Goal: Task Accomplishment & Management: Complete application form

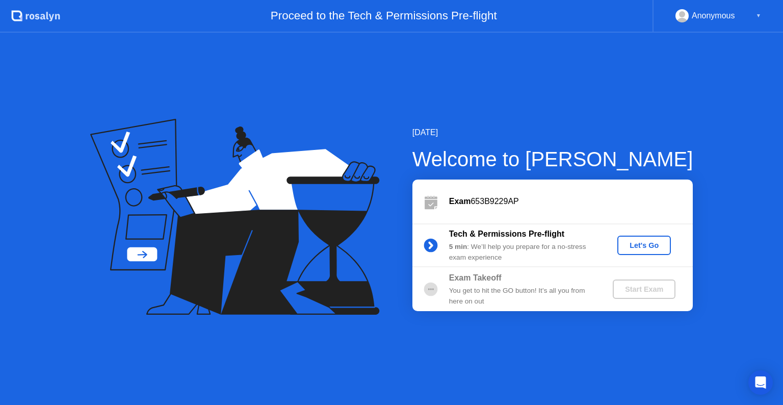
click at [640, 249] on div "Let's Go" at bounding box center [644, 245] width 45 height 8
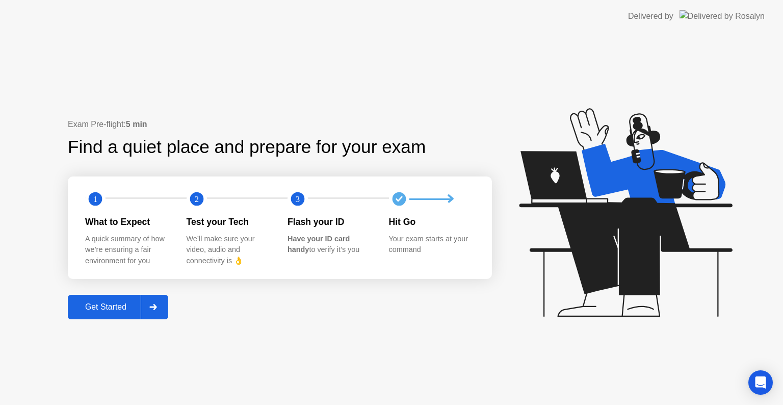
click at [121, 305] on div "Get Started" at bounding box center [106, 306] width 70 height 9
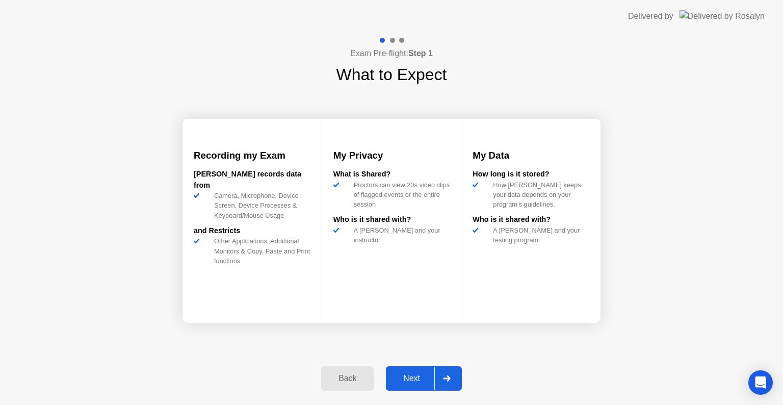
click at [412, 379] on div "Next" at bounding box center [411, 378] width 45 height 9
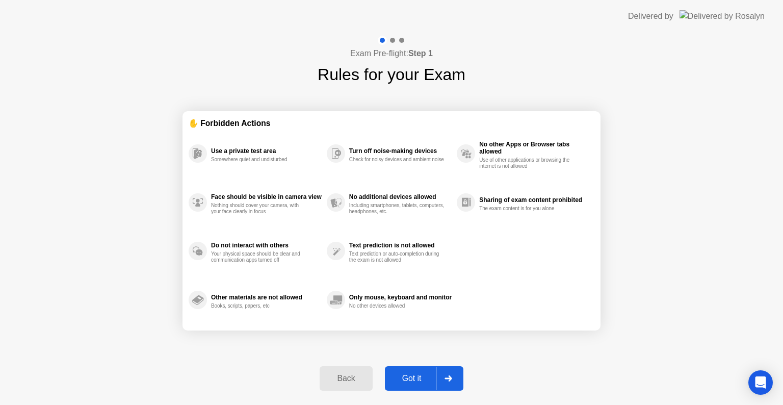
click at [412, 379] on div "Got it" at bounding box center [412, 378] width 48 height 9
select select "**********"
select select "*******"
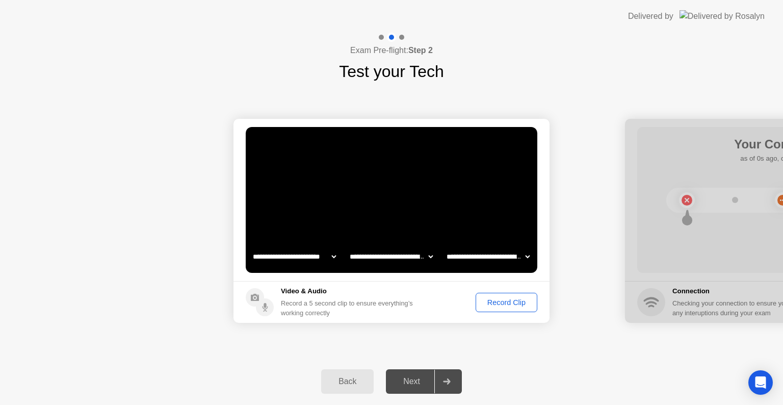
click at [476, 259] on select "**********" at bounding box center [488, 256] width 87 height 20
select select "**********"
click at [445, 246] on select "**********" at bounding box center [488, 256] width 87 height 20
click at [414, 254] on select "**********" at bounding box center [391, 256] width 87 height 20
select select "**********"
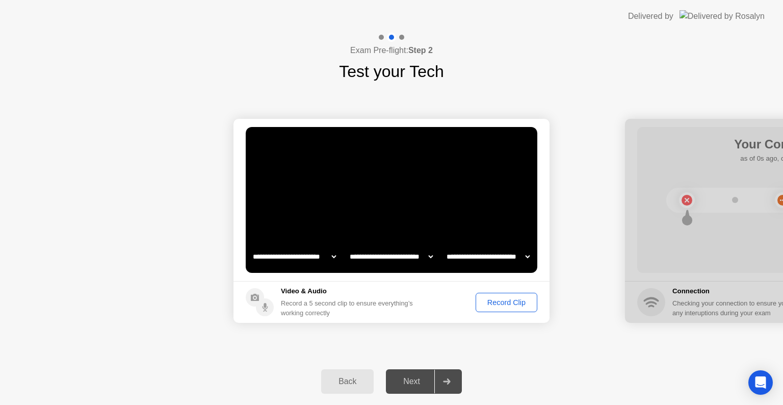
click at [348, 246] on select "**********" at bounding box center [391, 256] width 87 height 20
click at [318, 257] on select "**********" at bounding box center [294, 256] width 87 height 20
click at [384, 290] on h5 "Video & Audio" at bounding box center [349, 291] width 136 height 10
click at [500, 304] on div "Record Clip" at bounding box center [506, 302] width 55 height 8
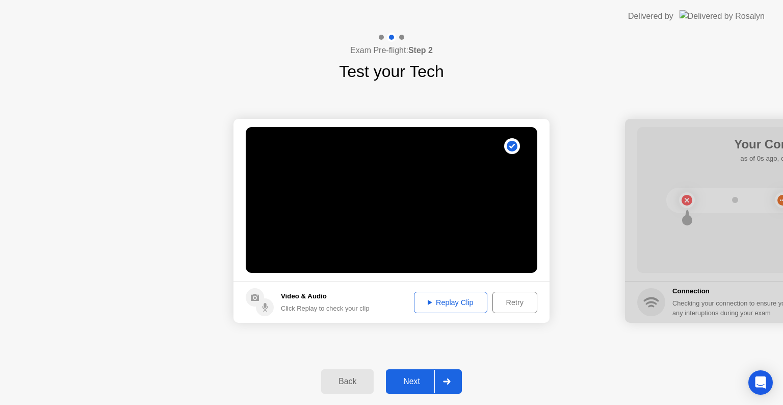
click at [454, 302] on div "Replay Clip" at bounding box center [451, 302] width 66 height 8
click at [423, 378] on div "Next" at bounding box center [411, 381] width 45 height 9
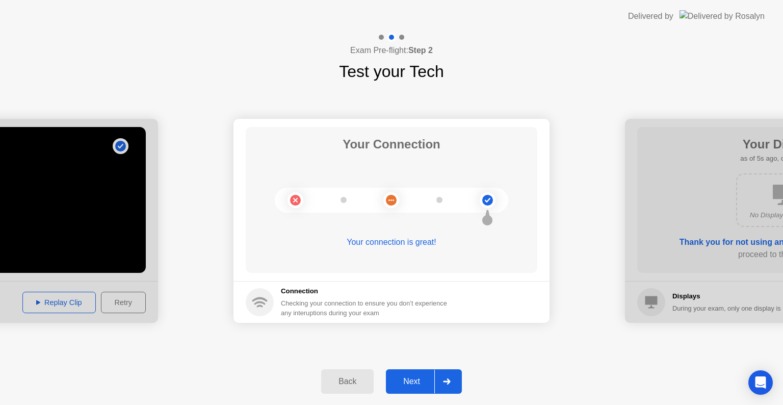
click at [416, 377] on div "Next" at bounding box center [411, 381] width 45 height 9
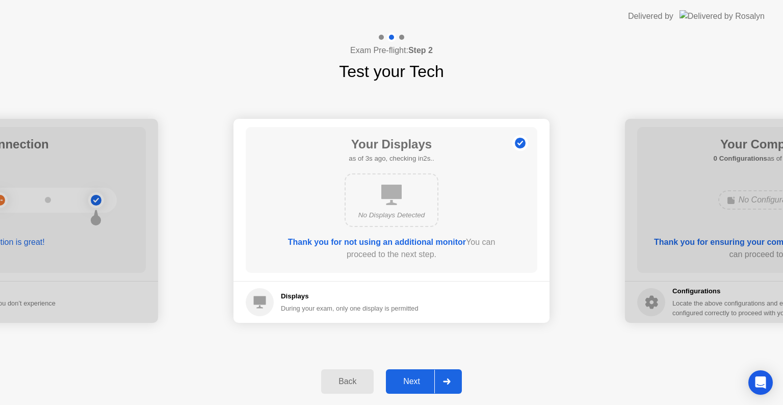
click at [392, 196] on icon at bounding box center [391, 195] width 20 height 20
click at [343, 293] on h5 "Displays" at bounding box center [350, 296] width 138 height 10
click at [392, 202] on icon at bounding box center [391, 195] width 20 height 20
click at [373, 198] on div "No Displays Detected" at bounding box center [392, 200] width 94 height 54
click at [394, 166] on div "Your Displays as of 0s ago, checking in5s.. No Displays Detected Thank you for …" at bounding box center [392, 200] width 292 height 146
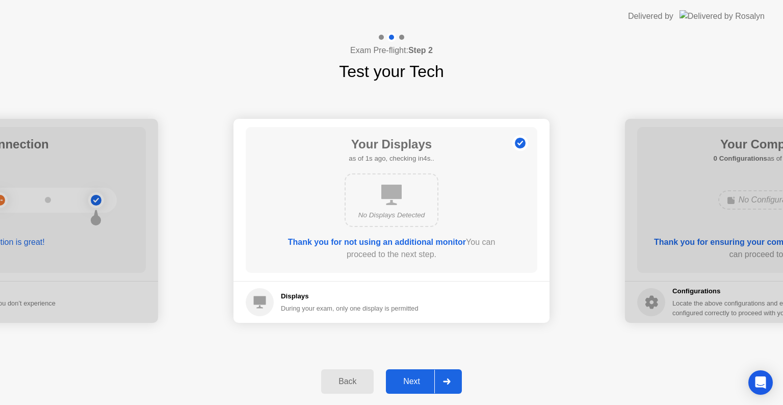
click at [389, 145] on h1 "Your Displays" at bounding box center [391, 144] width 85 height 18
click at [361, 238] on b "Thank you for not using an additional monitor" at bounding box center [377, 242] width 178 height 9
click at [401, 243] on b "Thank you for not using an additional monitor" at bounding box center [377, 242] width 178 height 9
click at [408, 386] on div "Next" at bounding box center [411, 381] width 45 height 9
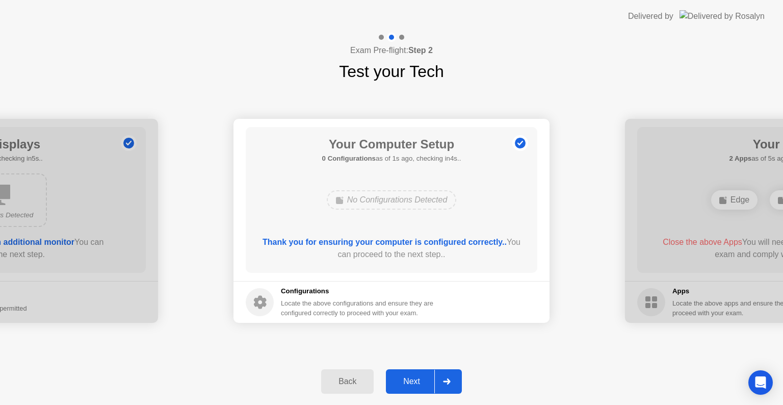
click at [383, 200] on div "No Configurations Detected" at bounding box center [392, 199] width 130 height 19
click at [354, 240] on b "Thank you for ensuring your computer is configured correctly.." at bounding box center [385, 242] width 244 height 9
click at [461, 247] on div "Thank you for ensuring your computer is configured correctly.. You can proceed …" at bounding box center [392, 248] width 263 height 24
click at [411, 379] on div "Next" at bounding box center [411, 381] width 45 height 9
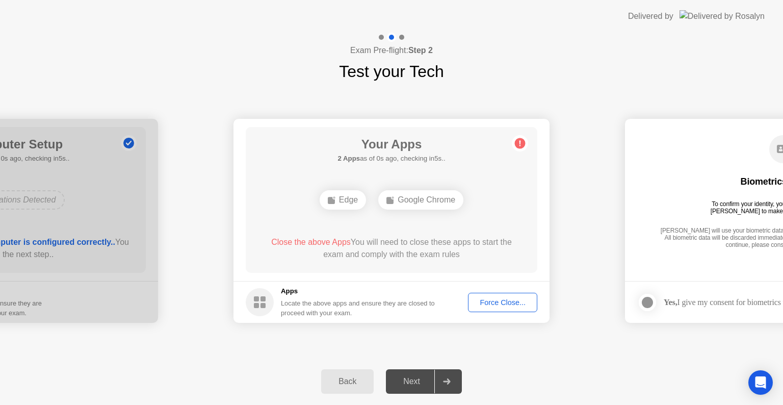
click at [412, 202] on div "Google Chrome" at bounding box center [420, 199] width 85 height 19
click at [350, 254] on div "Close the above Apps You will need to close these apps to start the exam and co…" at bounding box center [392, 248] width 263 height 24
click at [323, 241] on span "Close the above Apps" at bounding box center [311, 242] width 80 height 9
click at [404, 383] on div "Next" at bounding box center [411, 381] width 45 height 9
click at [496, 307] on button "Force Close..." at bounding box center [502, 302] width 69 height 19
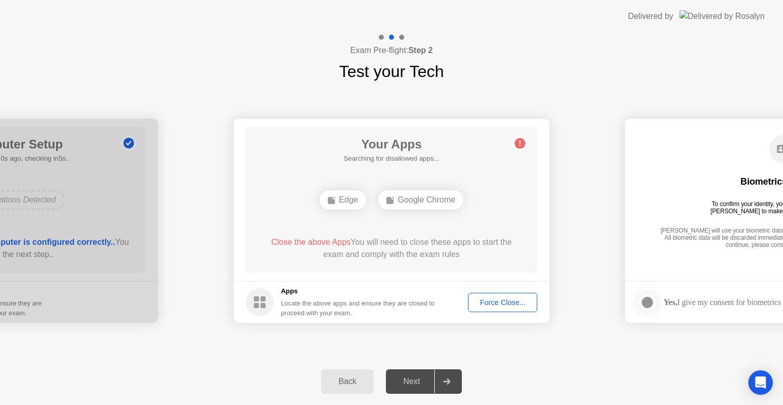
click at [329, 243] on span "Close the above Apps" at bounding box center [311, 242] width 80 height 9
click at [318, 243] on span "Close the above App" at bounding box center [305, 242] width 75 height 9
click at [318, 245] on span "Close the above App" at bounding box center [305, 242] width 75 height 9
click at [318, 243] on span "Close the above App" at bounding box center [305, 242] width 75 height 9
click at [394, 196] on div "Edge" at bounding box center [391, 199] width 46 height 19
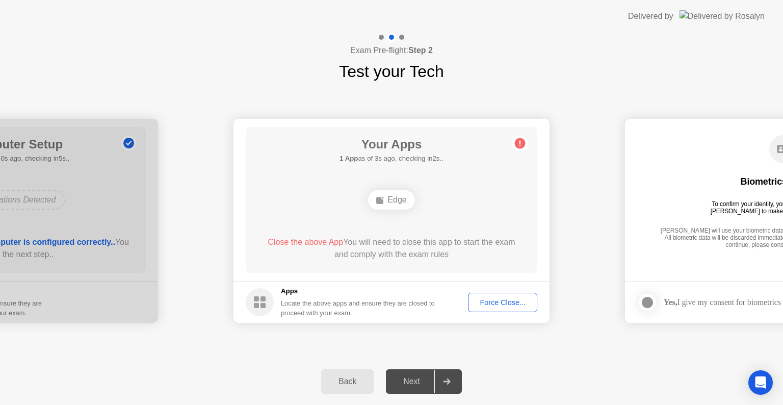
click at [492, 298] on div "Force Close..." at bounding box center [503, 302] width 62 height 8
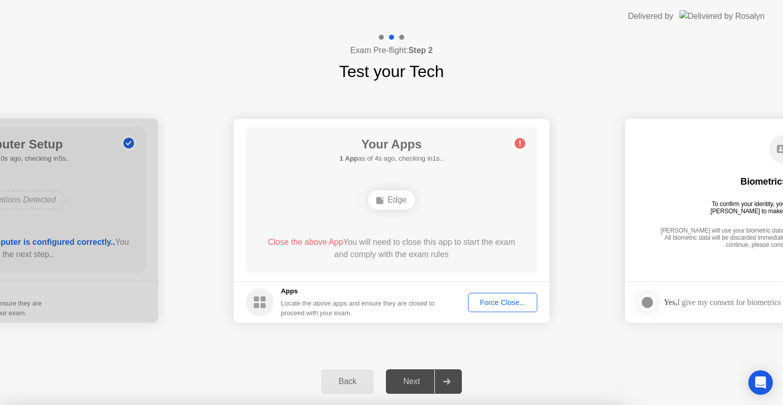
drag, startPoint x: 392, startPoint y: 224, endPoint x: 403, endPoint y: 240, distance: 19.4
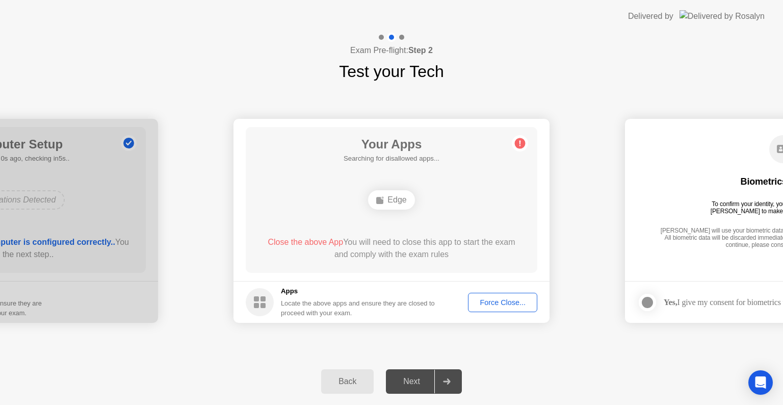
click at [396, 204] on div "Edge" at bounding box center [391, 199] width 46 height 19
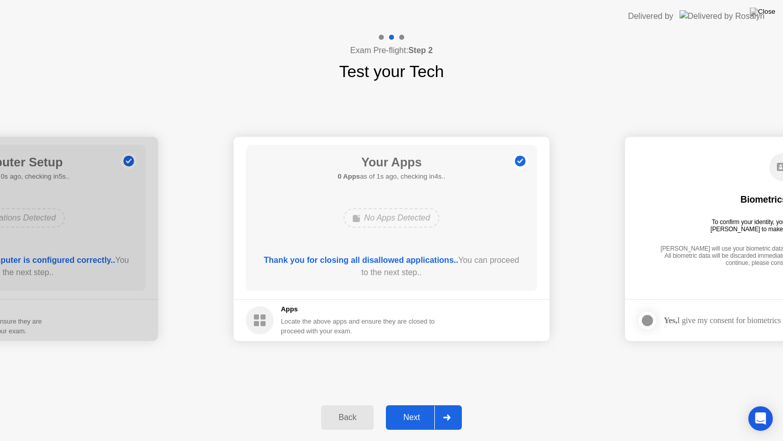
click at [406, 404] on div "Next" at bounding box center [411, 416] width 45 height 9
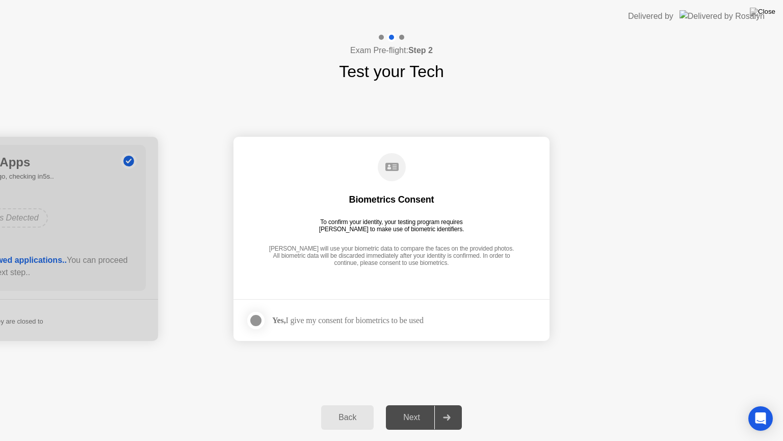
drag, startPoint x: 291, startPoint y: 323, endPoint x: 272, endPoint y: 324, distance: 18.9
click at [290, 323] on div "Yes, I give my consent for biometrics to be used" at bounding box center [347, 320] width 151 height 10
click at [255, 324] on div at bounding box center [256, 320] width 12 height 12
click at [402, 404] on div "Next" at bounding box center [411, 416] width 45 height 9
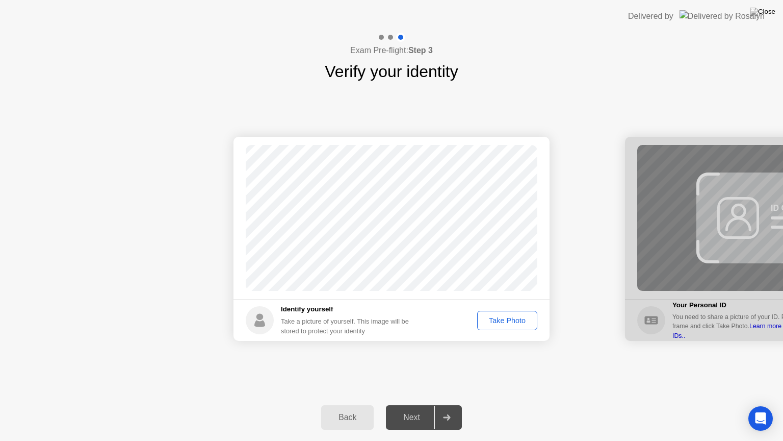
click at [493, 319] on div "Take Photo" at bounding box center [507, 320] width 53 height 8
click at [422, 404] on div "Next" at bounding box center [411, 416] width 45 height 9
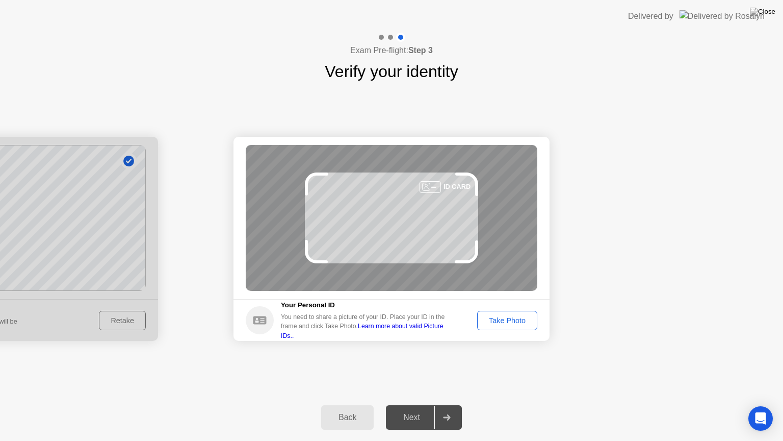
click at [500, 320] on div "Take Photo" at bounding box center [507, 320] width 53 height 8
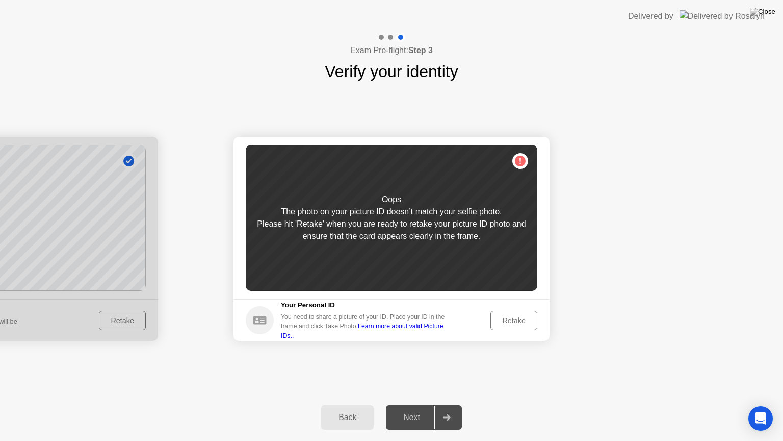
click at [496, 322] on div "Retake" at bounding box center [514, 320] width 40 height 8
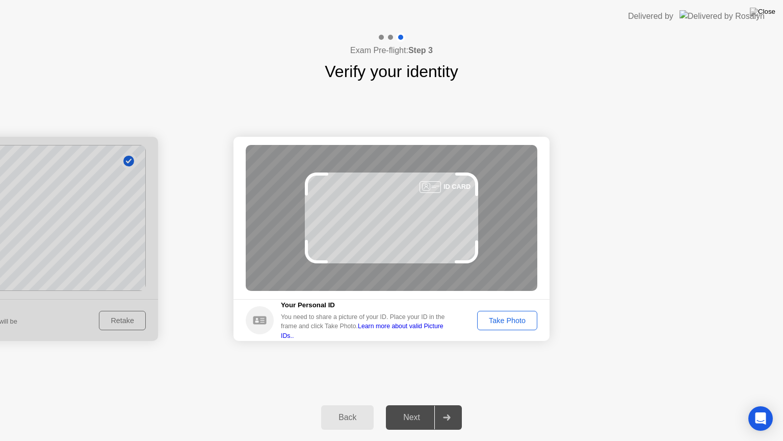
click at [496, 322] on div "Take Photo" at bounding box center [507, 320] width 53 height 8
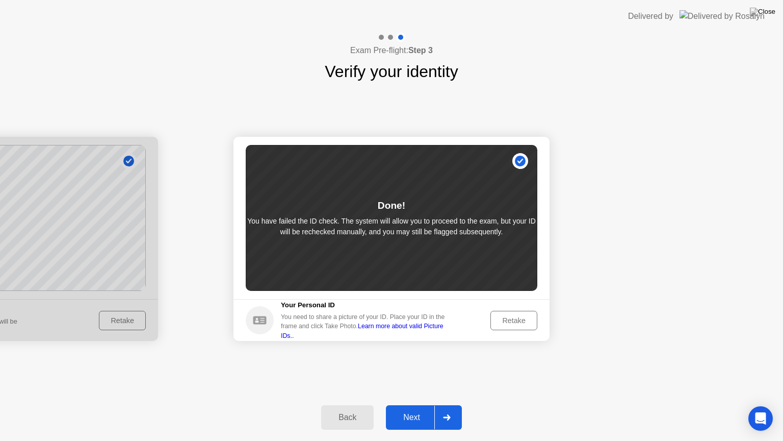
click at [423, 404] on div "Next" at bounding box center [411, 416] width 45 height 9
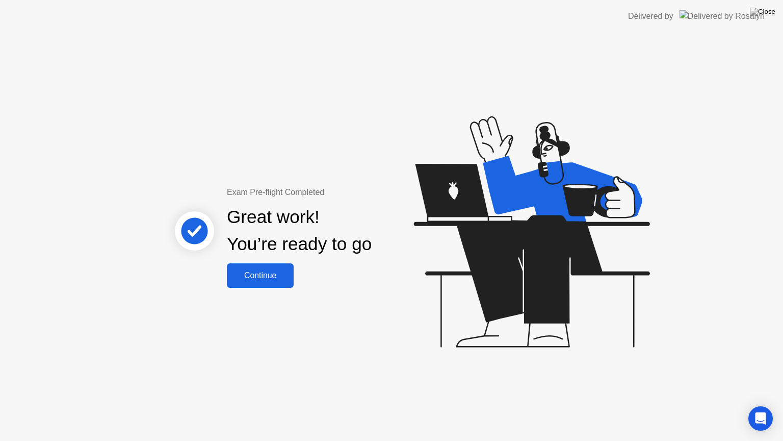
click at [286, 276] on div "Continue" at bounding box center [260, 275] width 61 height 9
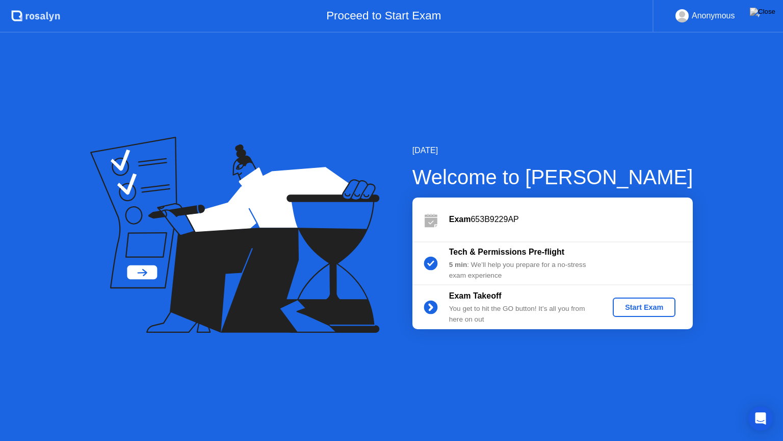
click at [634, 317] on div "Exam Takeoff You get to hit the GO button! It’s all you from here on out Start …" at bounding box center [552, 307] width 280 height 44
click at [639, 308] on div "Start Exam" at bounding box center [644, 307] width 55 height 8
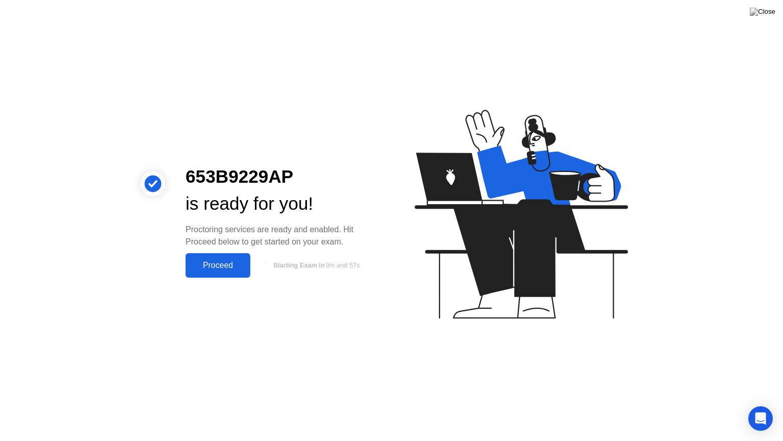
click at [200, 267] on div "Proceed" at bounding box center [218, 265] width 59 height 9
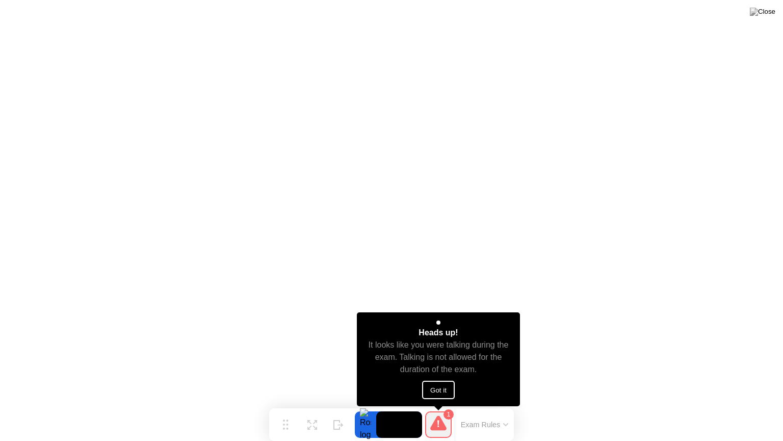
click at [443, 388] on button "Got it" at bounding box center [438, 389] width 33 height 18
